Goal: Download file/media

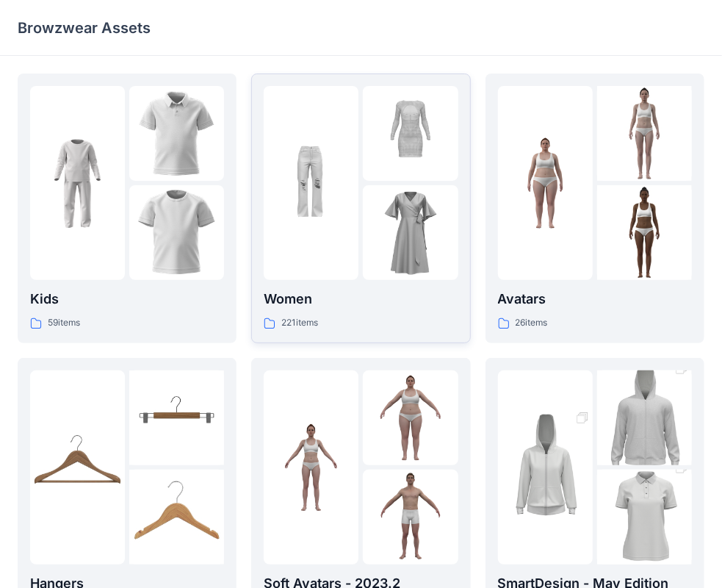
click at [342, 235] on div at bounding box center [311, 183] width 95 height 194
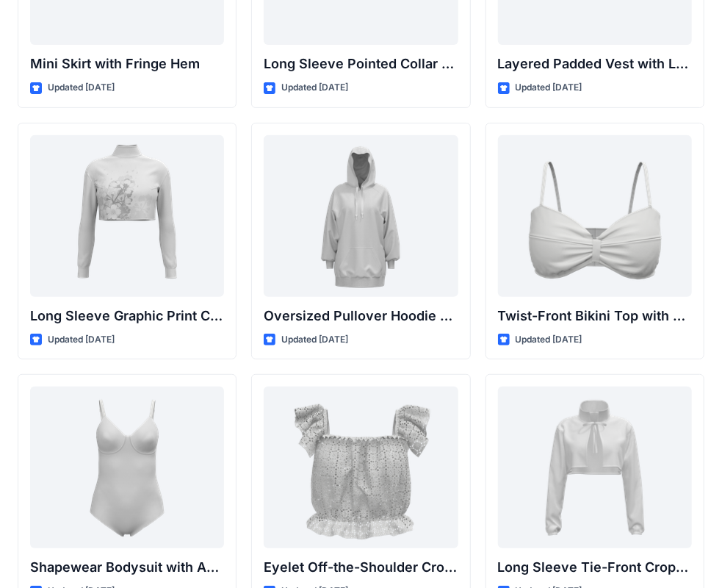
scroll to position [4529, 0]
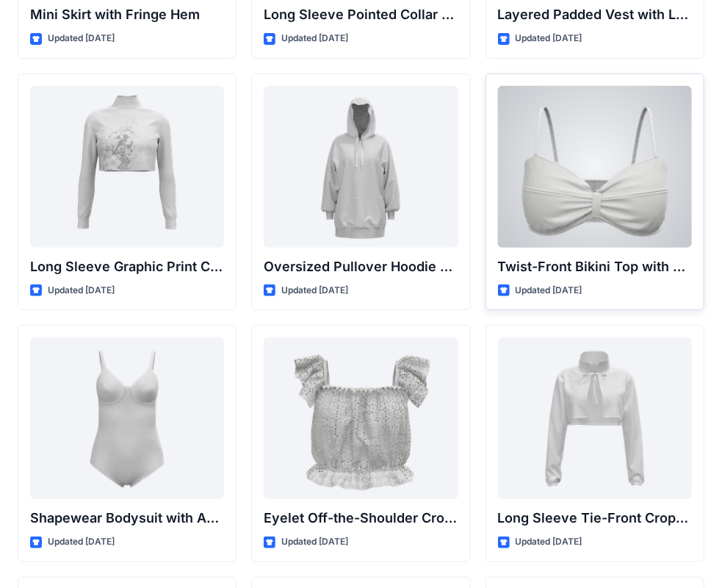
click at [613, 170] on div at bounding box center [595, 167] width 194 height 162
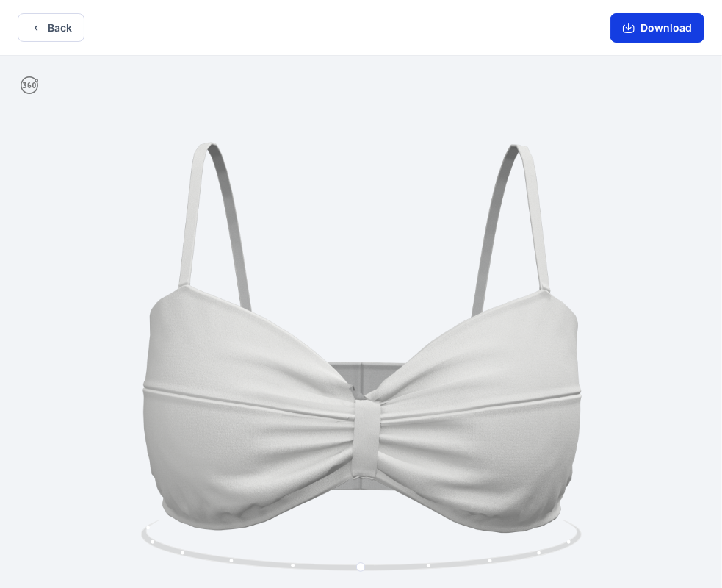
click at [674, 29] on button "Download" at bounding box center [657, 27] width 94 height 29
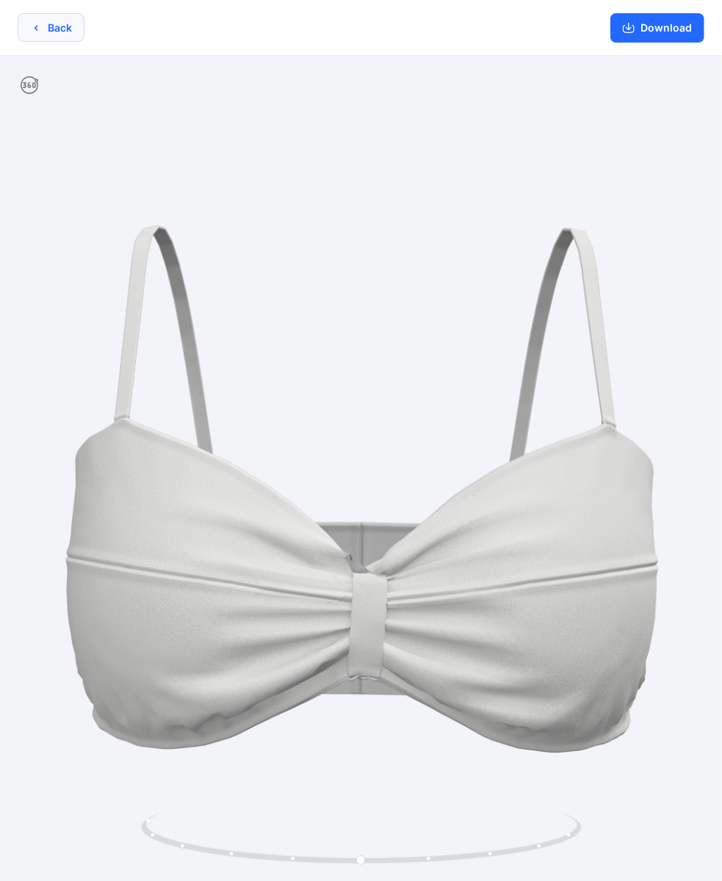
click at [45, 29] on button "Back" at bounding box center [51, 27] width 67 height 29
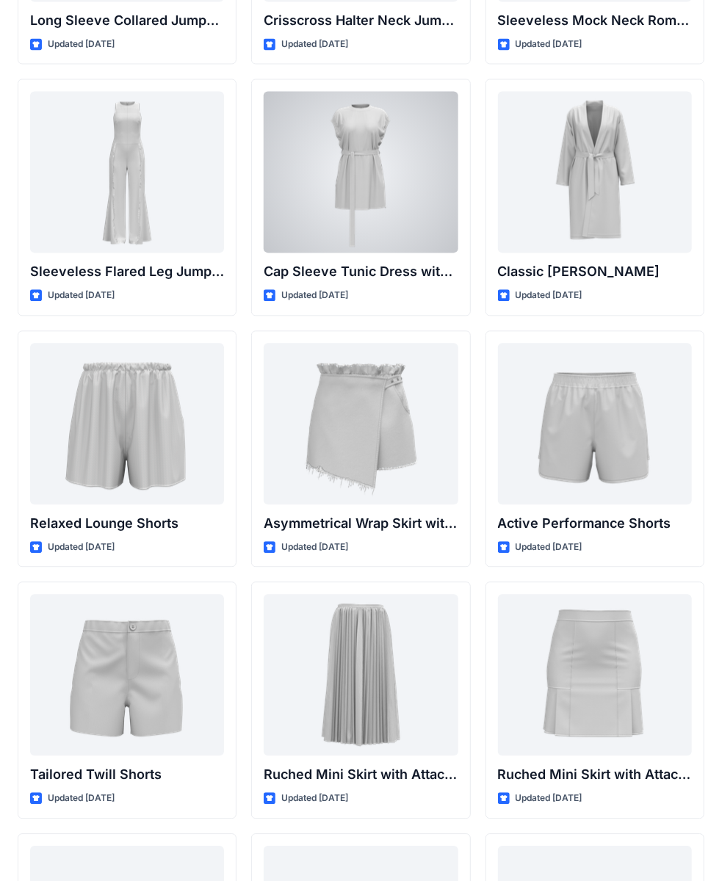
scroll to position [3780, 0]
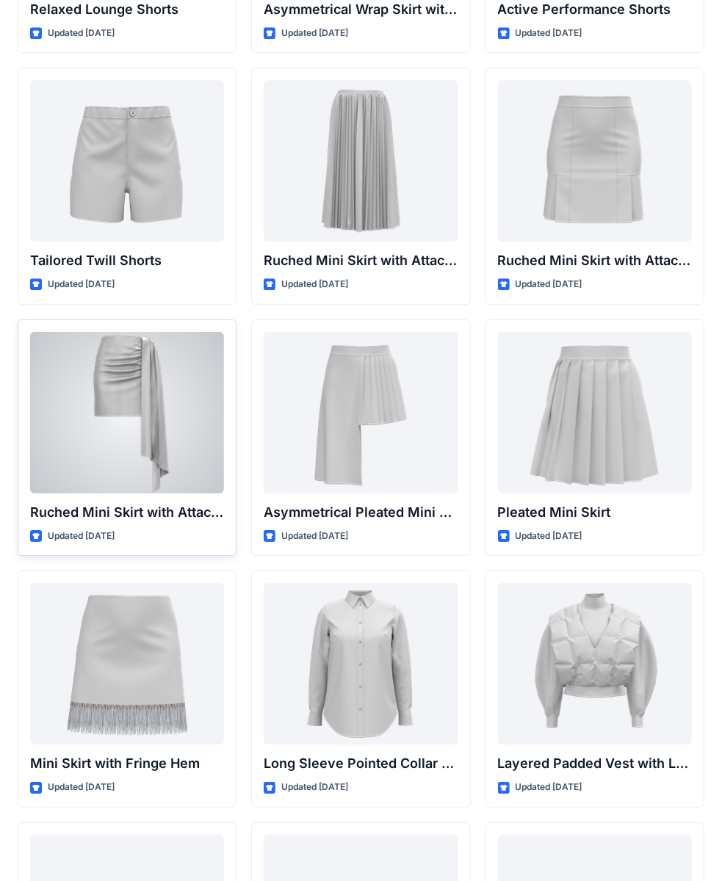
click at [157, 372] on div at bounding box center [127, 413] width 194 height 162
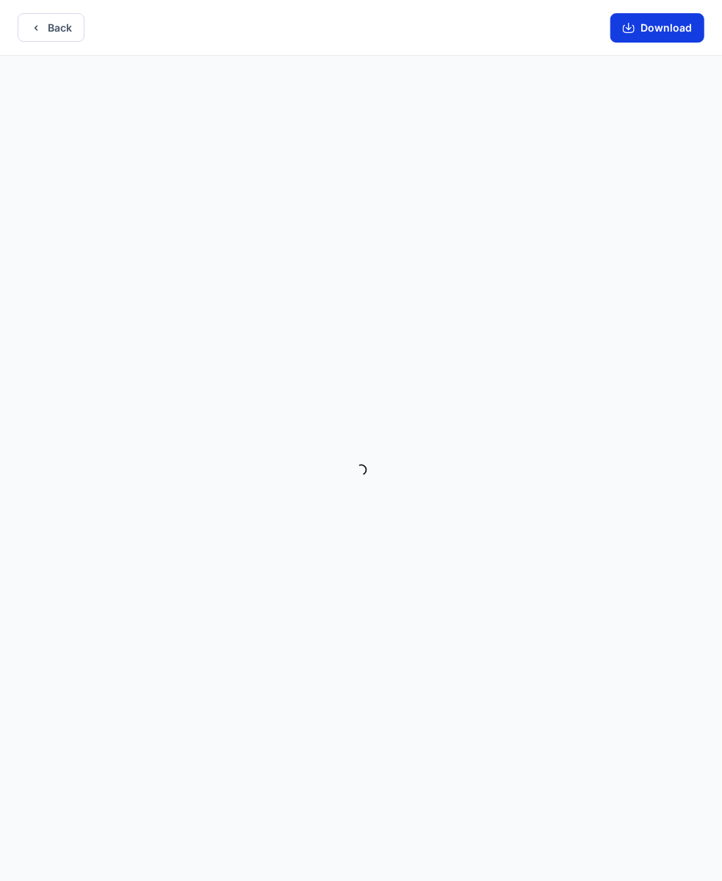
click at [621, 26] on button "Download" at bounding box center [657, 27] width 94 height 29
